Goal: Use online tool/utility: Utilize a website feature to perform a specific function

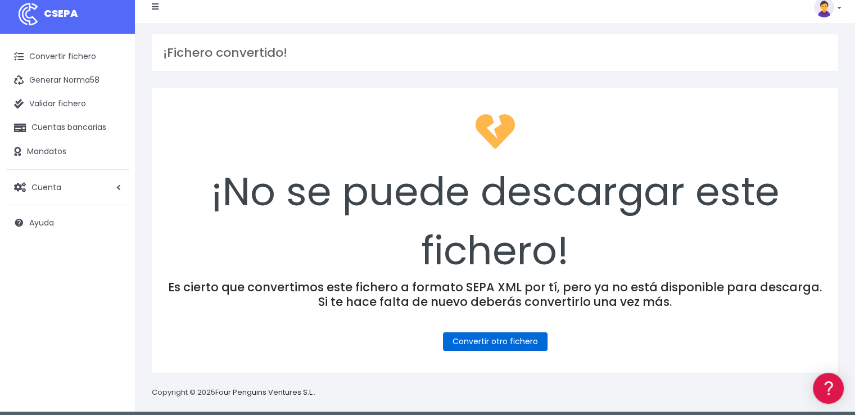
click at [517, 341] on link "Convertir otro fichero" at bounding box center [495, 341] width 105 height 19
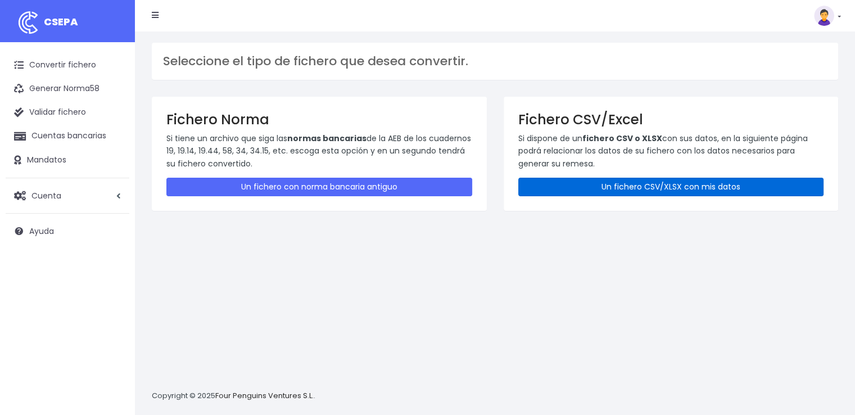
click at [662, 179] on link "Un fichero CSV/XLSX con mis datos" at bounding box center [672, 187] width 306 height 19
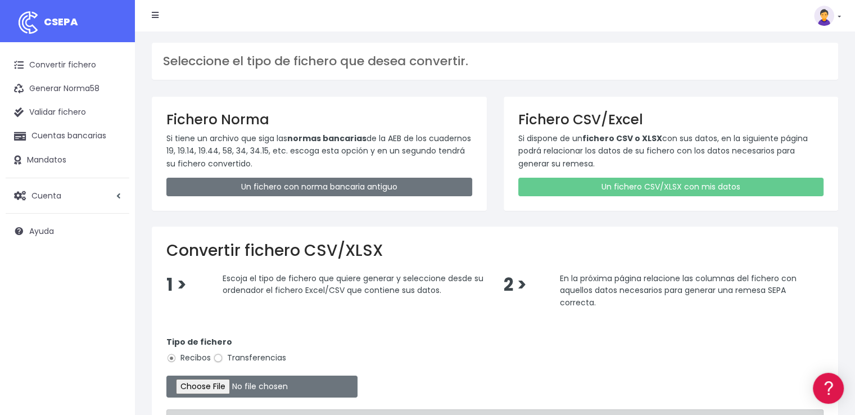
click at [218, 361] on input "Transferencias" at bounding box center [218, 358] width 10 height 10
radio input "true"
click at [241, 387] on input "file" at bounding box center [261, 387] width 191 height 22
type input "C:\fakepath\PAGOS 30-09-25.xlsx"
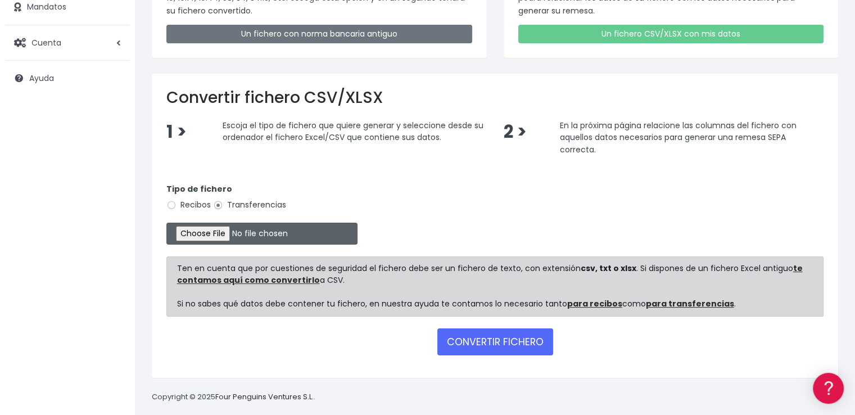
scroll to position [163, 0]
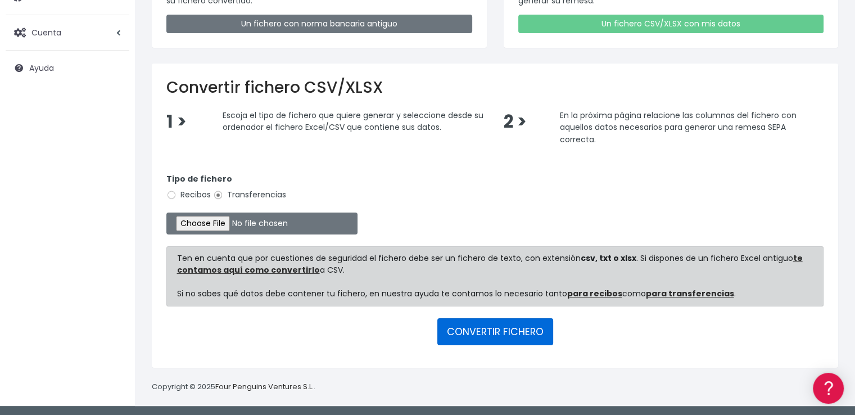
click at [530, 330] on button "CONVERTIR FICHERO" at bounding box center [496, 331] width 116 height 27
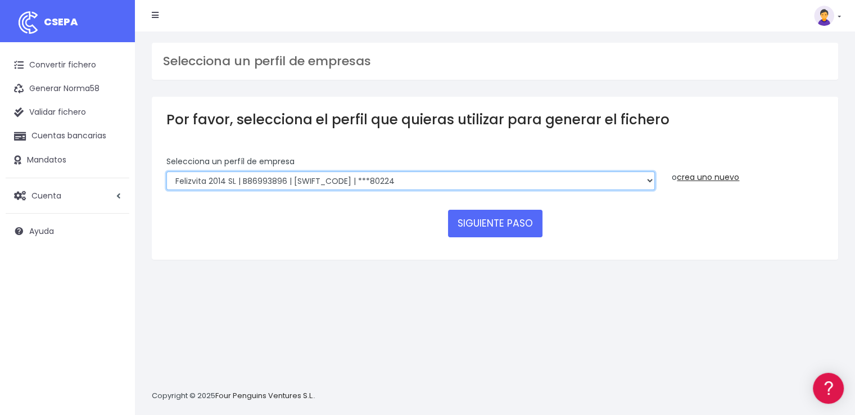
click at [387, 186] on select "Felizvita 2014 SL | B86993896 | [SWIFT_CODE] | ***80224 Assisvita Asistencia S.…" at bounding box center [410, 181] width 489 height 19
select select "1686"
click at [166, 172] on select "Felizvita 2014 SL | B86993896 | CAIXESBBXXX | ***80224 Assisvita Asistencia S.L…" at bounding box center [410, 181] width 489 height 19
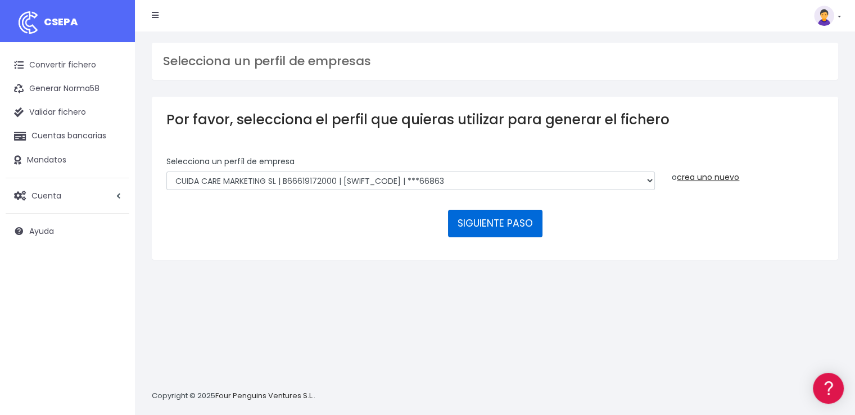
click at [510, 226] on button "SIGUIENTE PASO" at bounding box center [495, 223] width 94 height 27
click at [509, 219] on button "SIGUIENTE PASO" at bounding box center [495, 223] width 94 height 27
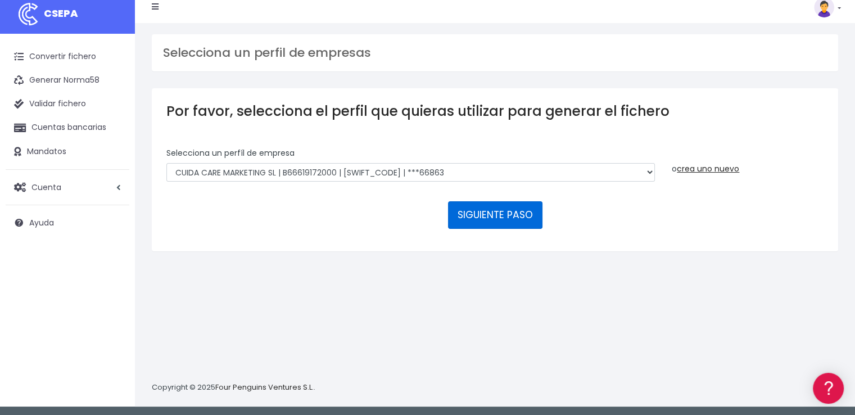
scroll to position [11, 0]
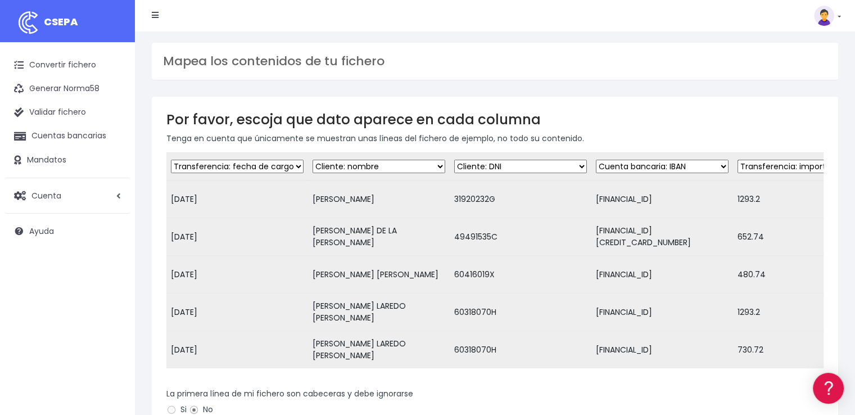
scroll to position [112, 0]
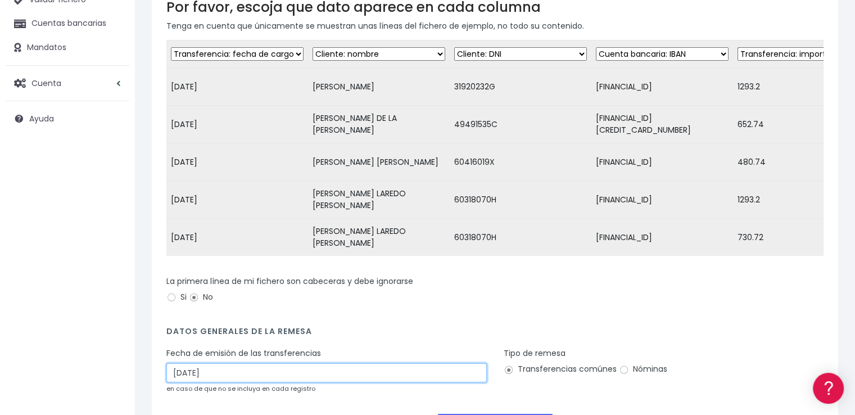
click at [206, 381] on input "02/10/2025" at bounding box center [326, 372] width 321 height 19
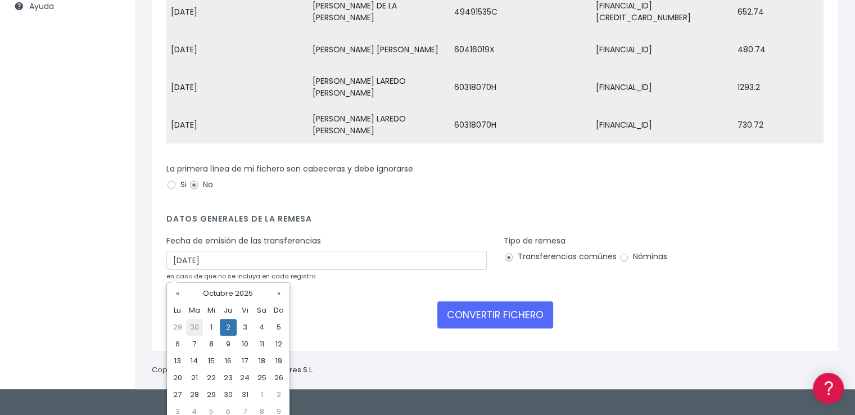
click at [194, 331] on td "30" at bounding box center [194, 327] width 17 height 17
type input "30/09/2025"
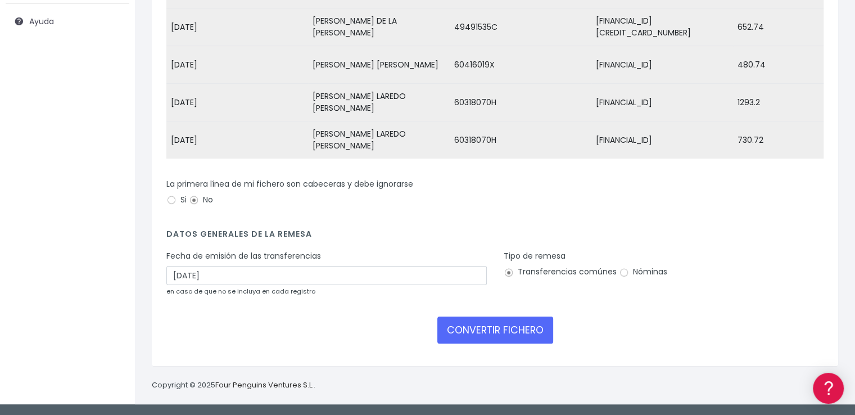
scroll to position [217, 0]
click at [624, 271] on input "Nóminas" at bounding box center [624, 273] width 10 height 10
radio input "true"
drag, startPoint x: 472, startPoint y: 327, endPoint x: 560, endPoint y: 322, distance: 87.3
click at [473, 327] on button "CONVERTIR FICHERO" at bounding box center [496, 330] width 116 height 27
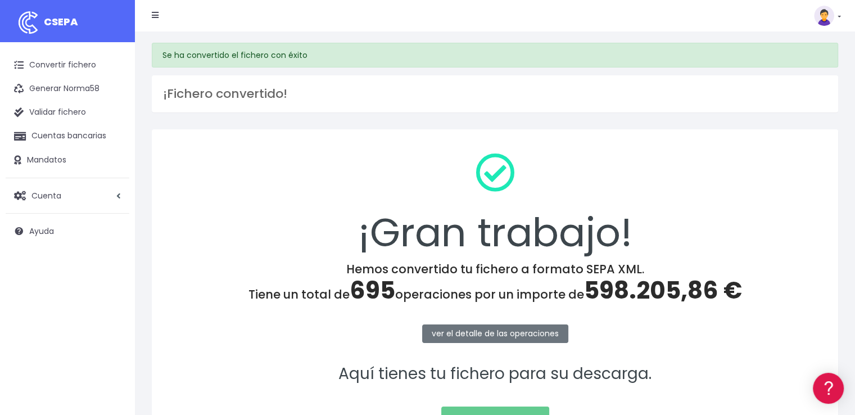
click at [656, 288] on span "598.205,86 €" at bounding box center [663, 290] width 158 height 33
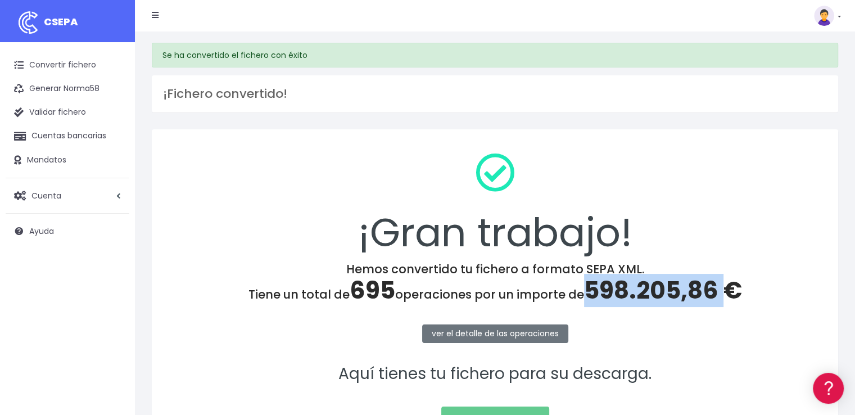
click at [656, 288] on span "598.205,86 €" at bounding box center [663, 290] width 158 height 33
copy span "598.205,86"
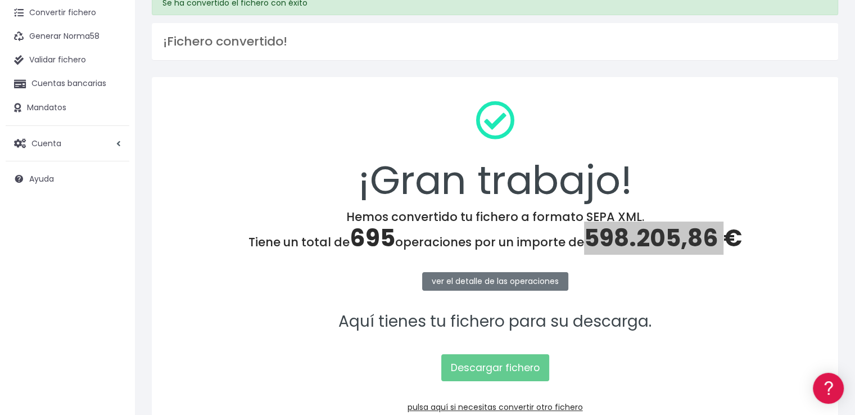
scroll to position [112, 0]
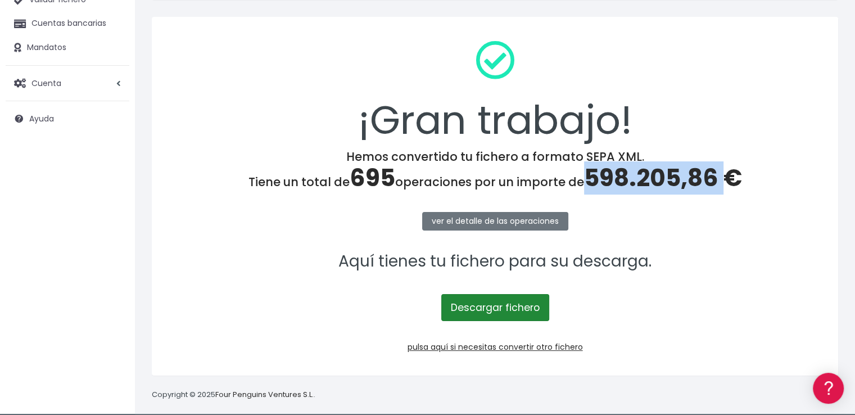
click at [510, 305] on link "Descargar fichero" at bounding box center [495, 307] width 108 height 27
